Goal: Find specific page/section: Find specific page/section

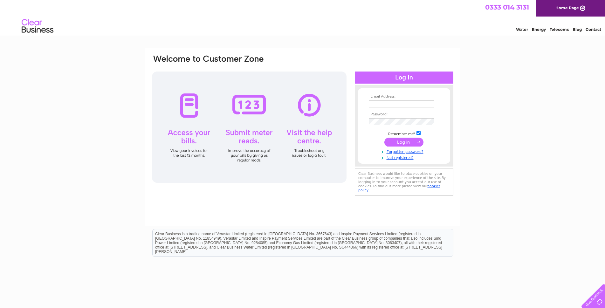
type input "kai@kbe-events.co.uk"
click at [409, 143] on input "submit" at bounding box center [403, 142] width 39 height 9
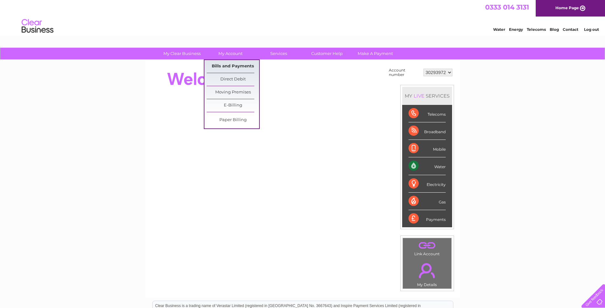
click at [237, 66] on link "Bills and Payments" at bounding box center [233, 66] width 52 height 13
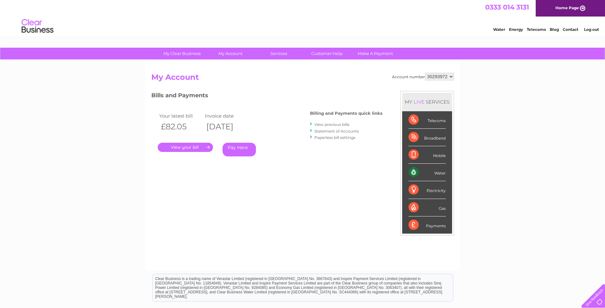
click at [189, 150] on link "." at bounding box center [185, 147] width 55 height 9
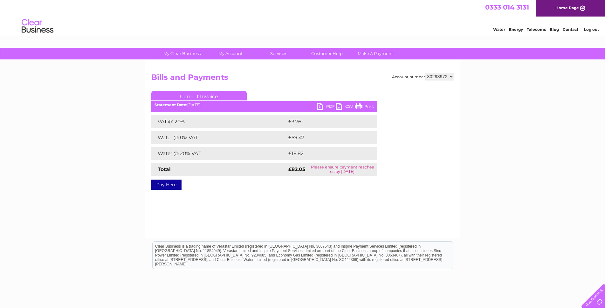
click at [322, 107] on link "PDF" at bounding box center [326, 107] width 19 height 9
